Goal: Information Seeking & Learning: Check status

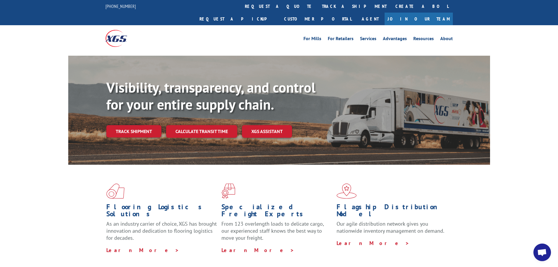
drag, startPoint x: 259, startPoint y: 7, endPoint x: 269, endPoint y: 56, distance: 50.1
click at [317, 7] on link "track a shipment" at bounding box center [353, 6] width 73 height 13
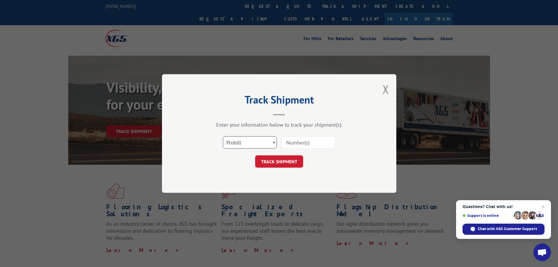
click at [270, 140] on select "Select category... Probill BOL PO" at bounding box center [250, 142] width 54 height 12
select select "bol"
click at [223, 136] on select "Select category... Probill BOL PO" at bounding box center [250, 142] width 54 height 12
click at [289, 141] on input at bounding box center [308, 142] width 54 height 12
paste input "5998228"
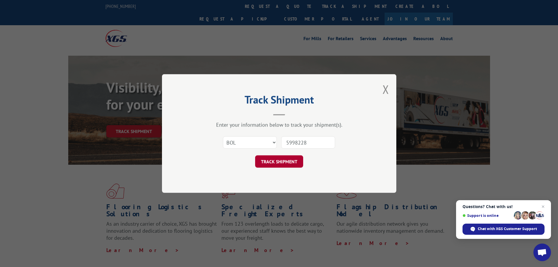
type input "5998228"
drag, startPoint x: 281, startPoint y: 160, endPoint x: 396, endPoint y: 157, distance: 115.4
click at [282, 160] on button "TRACK SHIPMENT" at bounding box center [279, 161] width 48 height 12
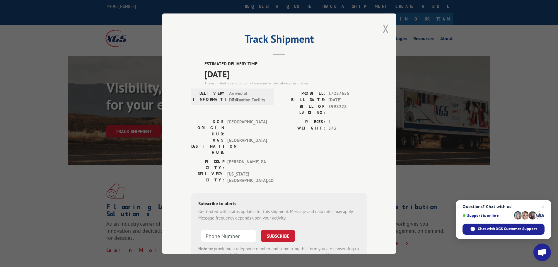
click at [382, 27] on button "Close modal" at bounding box center [385, 29] width 6 height 16
